Goal: Information Seeking & Learning: Learn about a topic

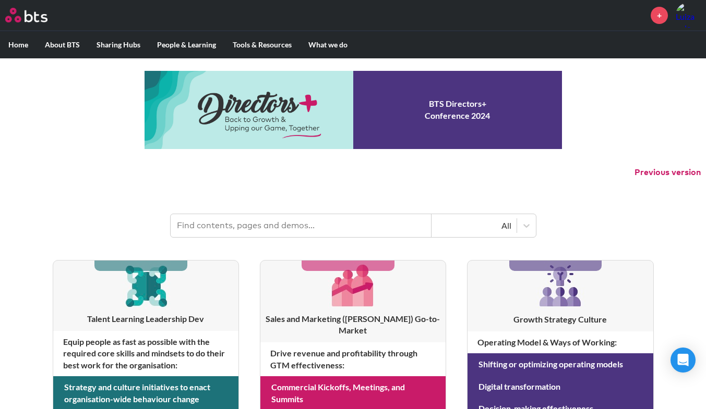
click at [359, 232] on input "text" at bounding box center [301, 225] width 261 height 23
type input "total access"
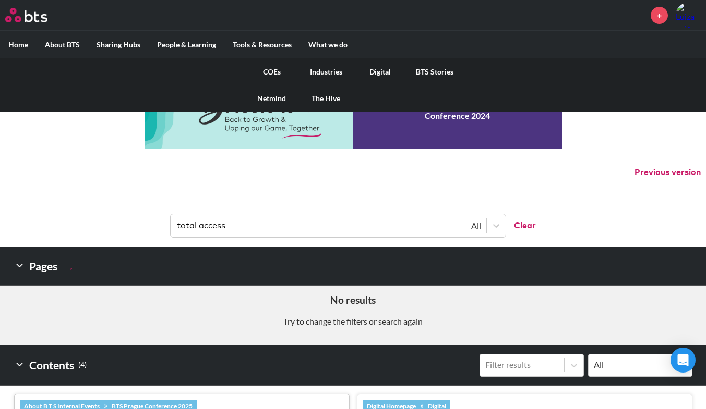
click at [323, 96] on link "The Hive" at bounding box center [326, 98] width 54 height 27
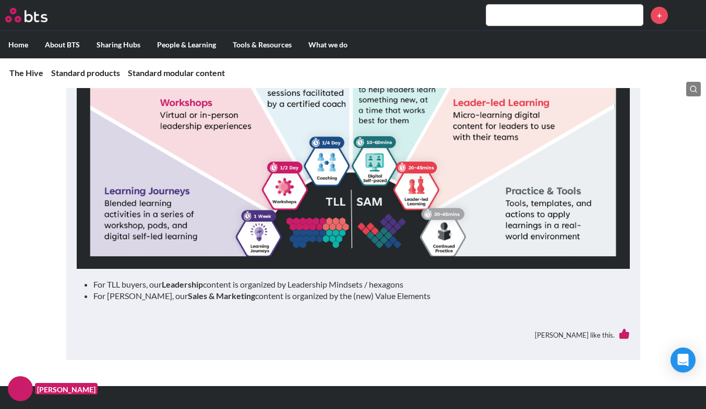
scroll to position [1131, 0]
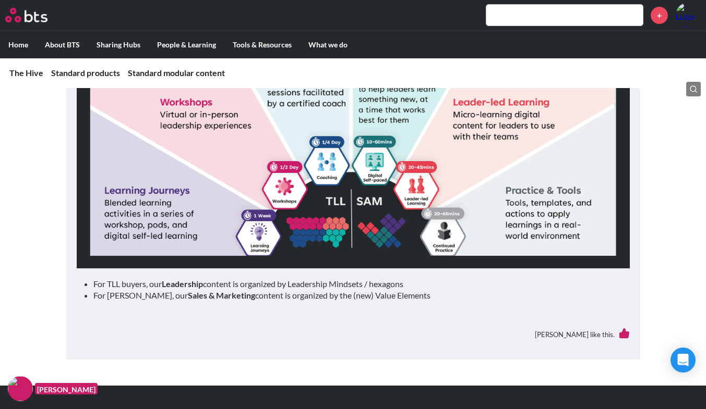
click at [296, 287] on li "For TLL buyers, our Leadership content is organized by Leadership Mindsets / he…" at bounding box center [357, 283] width 528 height 11
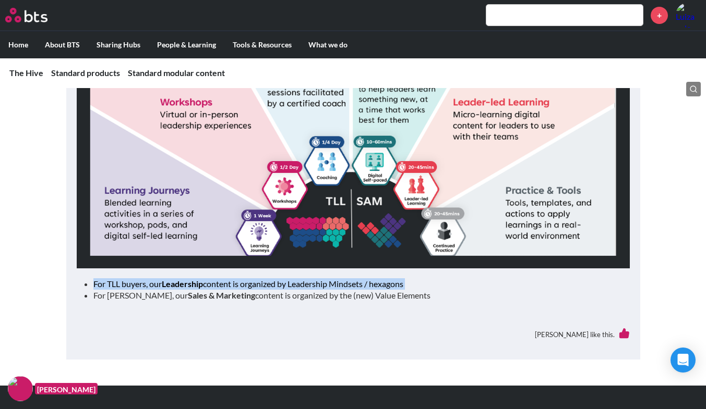
scroll to position [1143, 0]
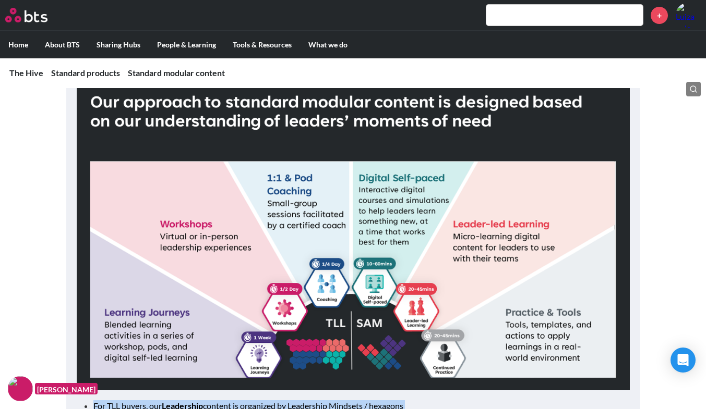
click at [407, 261] on img at bounding box center [353, 235] width 553 height 311
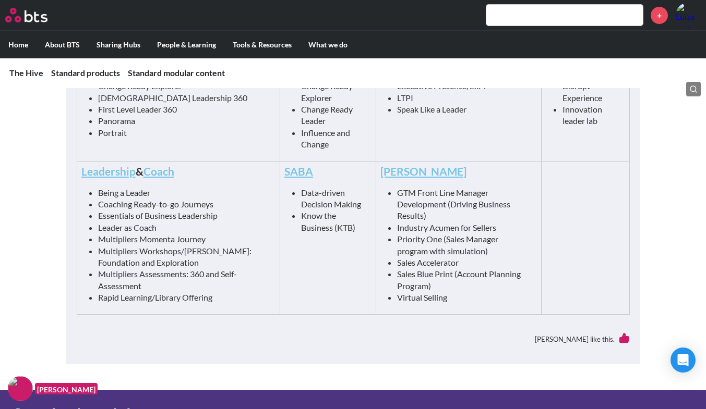
scroll to position [578, 0]
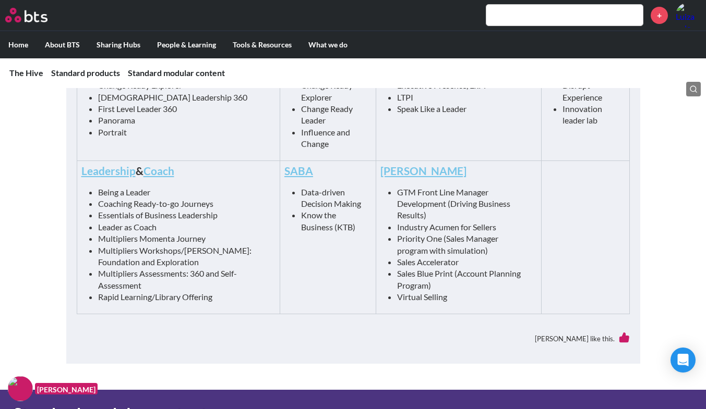
click at [518, 20] on input "text" at bounding box center [564, 15] width 156 height 21
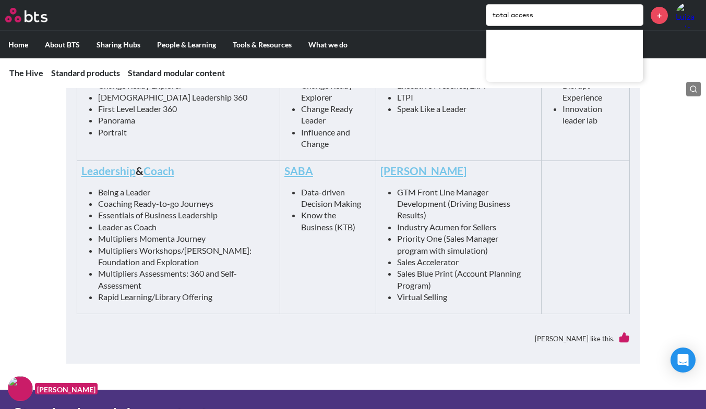
type input "total access"
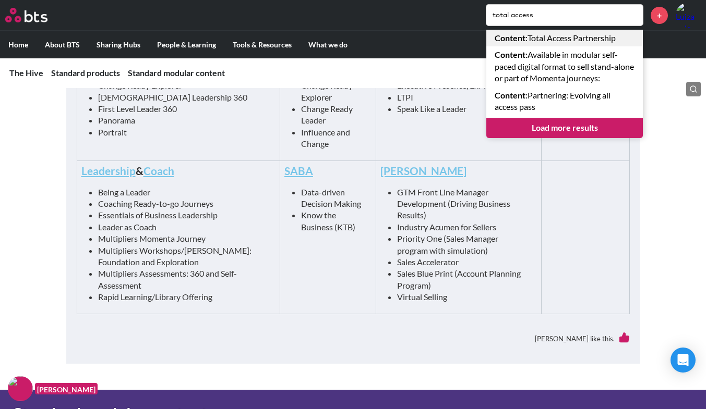
click at [516, 37] on strong "Content" at bounding box center [509, 38] width 31 height 10
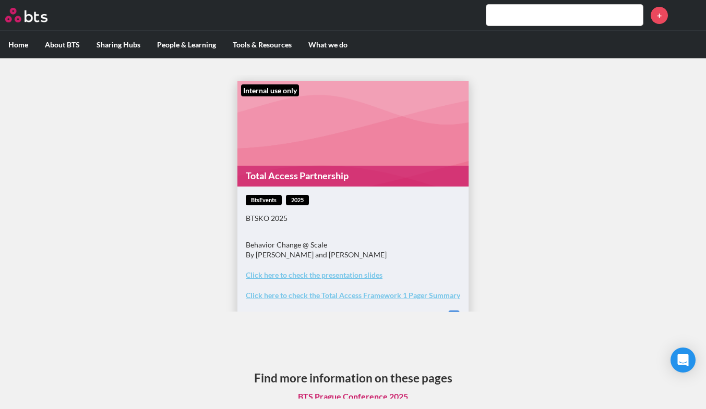
scroll to position [18, 0]
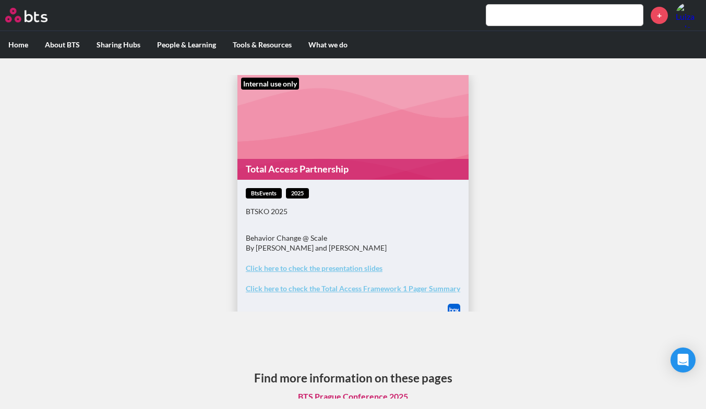
click at [348, 153] on figure "Internal use only Total Access Partnership" at bounding box center [352, 127] width 231 height 106
click at [335, 171] on link "Total Access Partnership" at bounding box center [352, 169] width 231 height 20
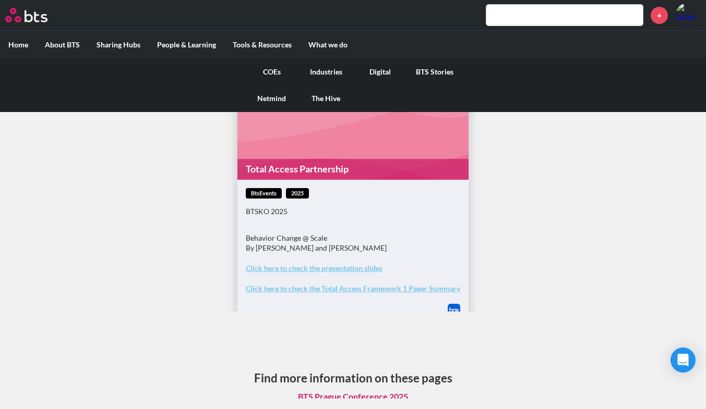
click at [380, 70] on link "Digital" at bounding box center [380, 71] width 54 height 27
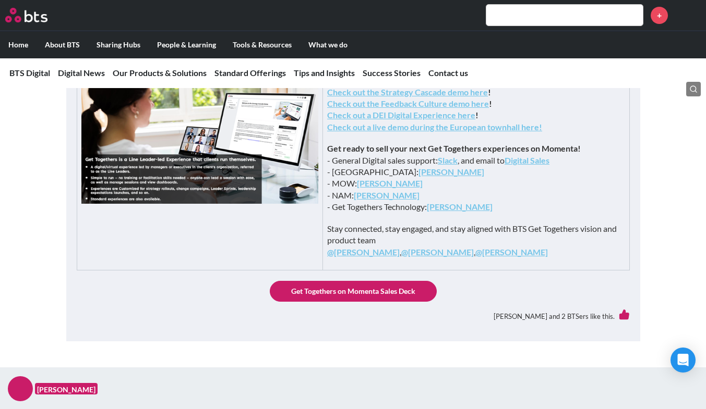
scroll to position [384, 0]
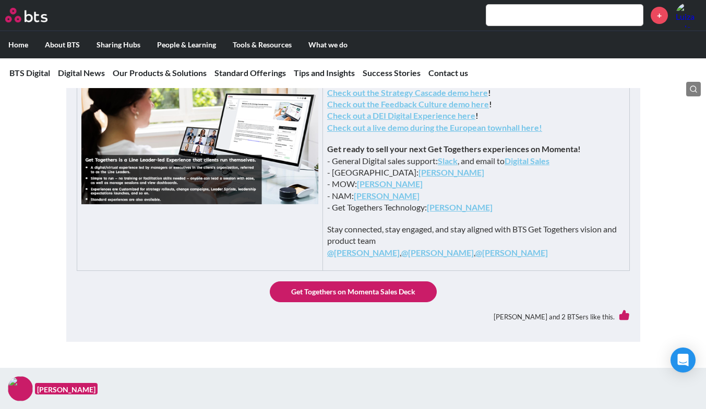
click at [526, 13] on input "text" at bounding box center [564, 15] width 156 height 21
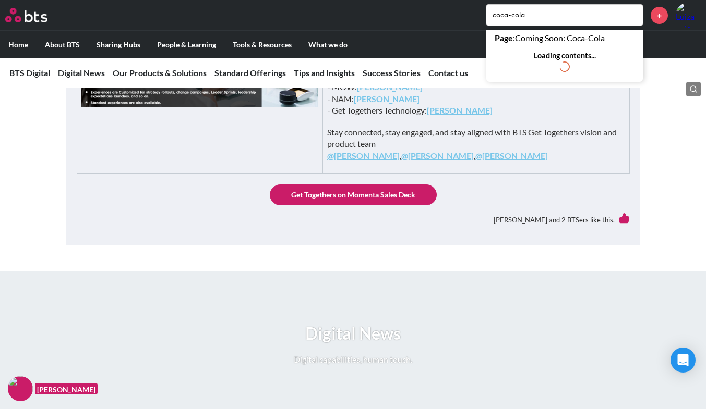
scroll to position [511, 0]
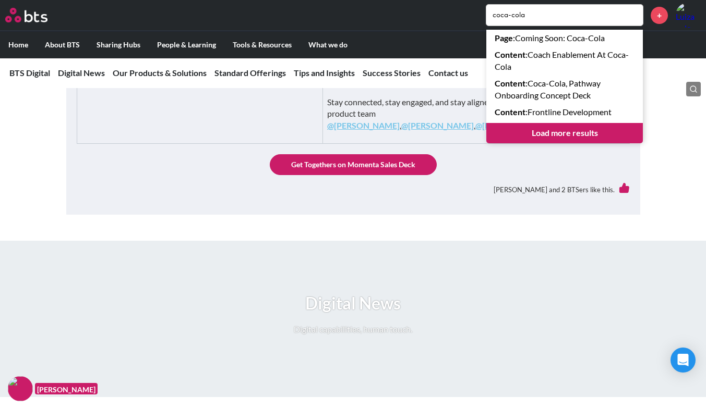
click at [555, 1] on div "MENU coca-cola Page : Coming Soon: Coca-Cola Content : Coach Enablement At Coca…" at bounding box center [353, 15] width 706 height 31
click at [563, 19] on input "coca-cola" at bounding box center [564, 15] width 156 height 21
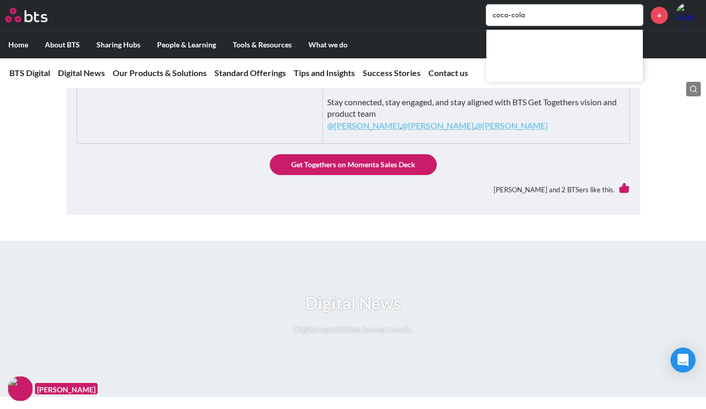
click at [563, 19] on input "coca-cola" at bounding box center [564, 15] width 156 height 21
type input "momenta"
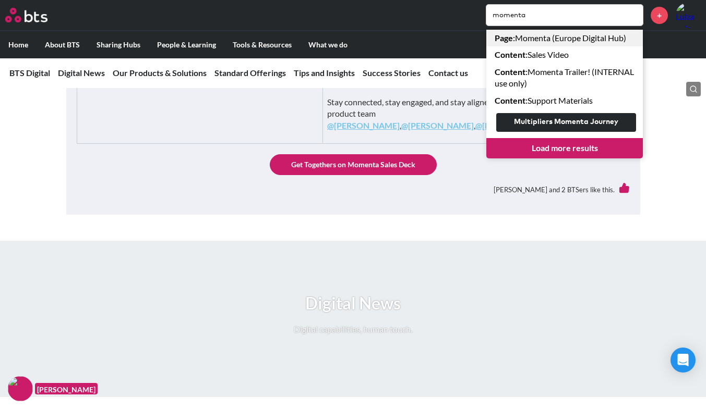
click at [564, 43] on link "Page : Momenta (Europe Digital Hub)" at bounding box center [564, 38] width 156 height 17
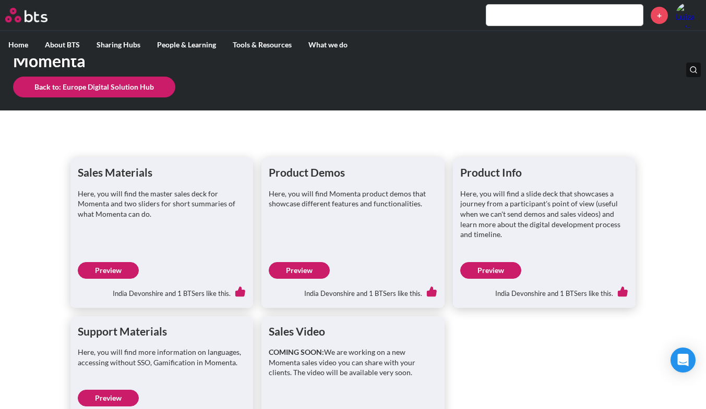
scroll to position [75, 0]
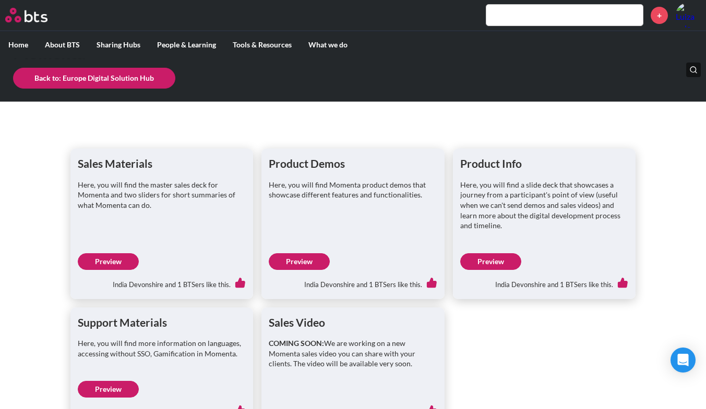
click at [123, 259] on link "Preview" at bounding box center [108, 261] width 61 height 17
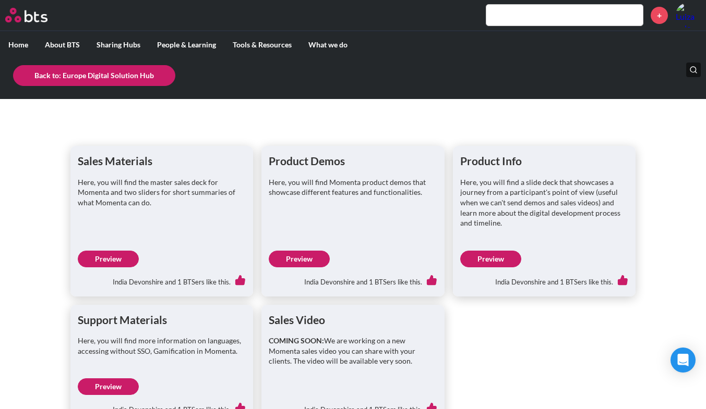
scroll to position [110, 0]
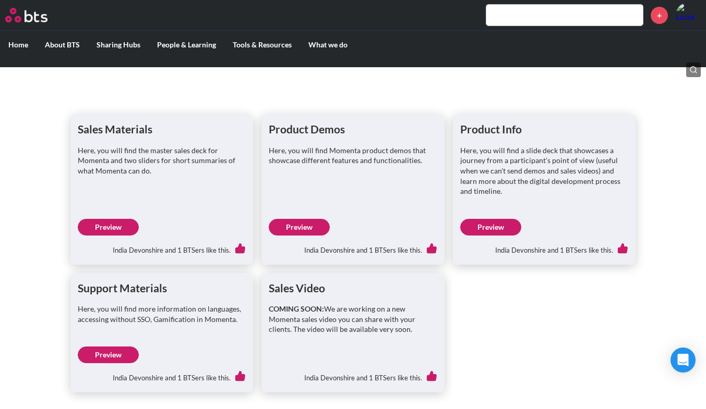
click at [509, 227] on link "Preview" at bounding box center [490, 227] width 61 height 17
click at [114, 356] on link "Preview" at bounding box center [108, 355] width 61 height 17
